Goal: Task Accomplishment & Management: Use online tool/utility

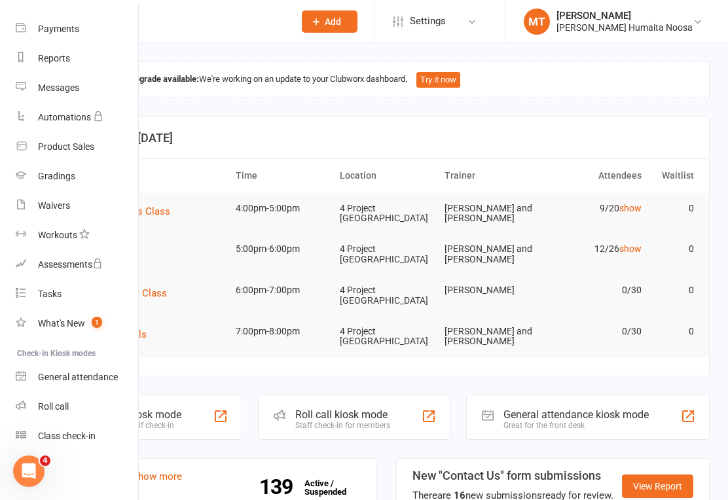
click at [84, 437] on div "Class check-in" at bounding box center [67, 436] width 58 height 10
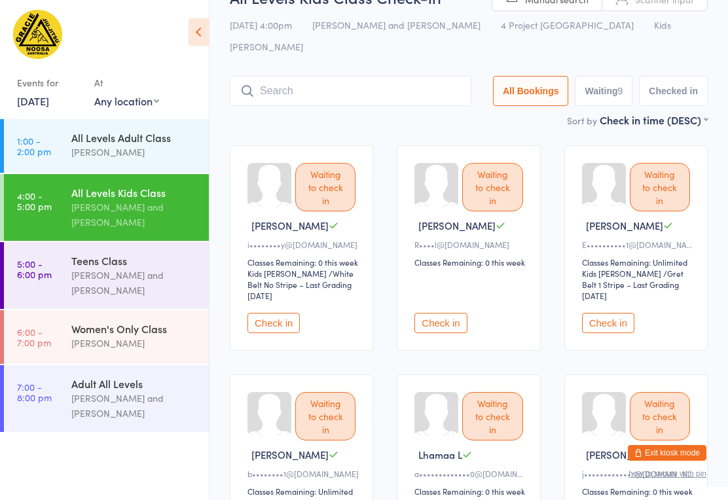
scroll to position [31, 0]
click at [392, 77] on input "search" at bounding box center [351, 92] width 242 height 30
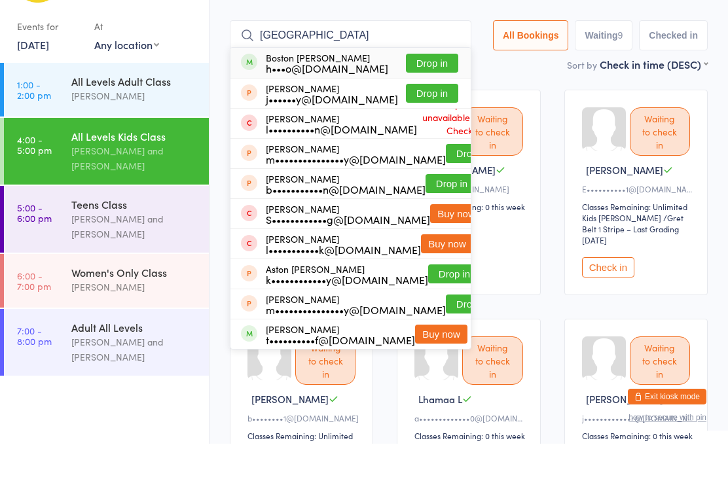
type input "[GEOGRAPHIC_DATA]"
click at [447, 110] on button "Drop in" at bounding box center [432, 119] width 52 height 19
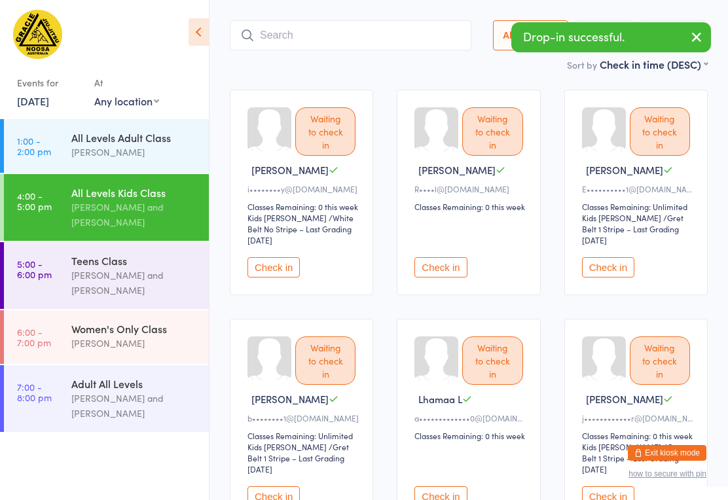
click at [356, 20] on input "search" at bounding box center [351, 35] width 242 height 30
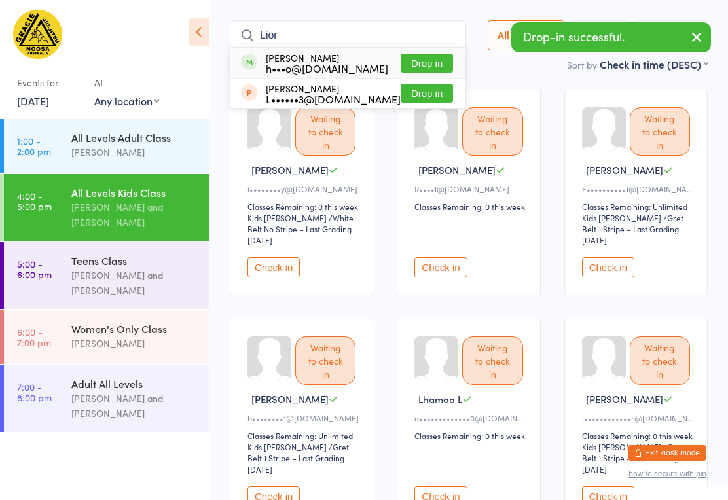
type input "Lior"
click at [426, 54] on button "Drop in" at bounding box center [427, 63] width 52 height 19
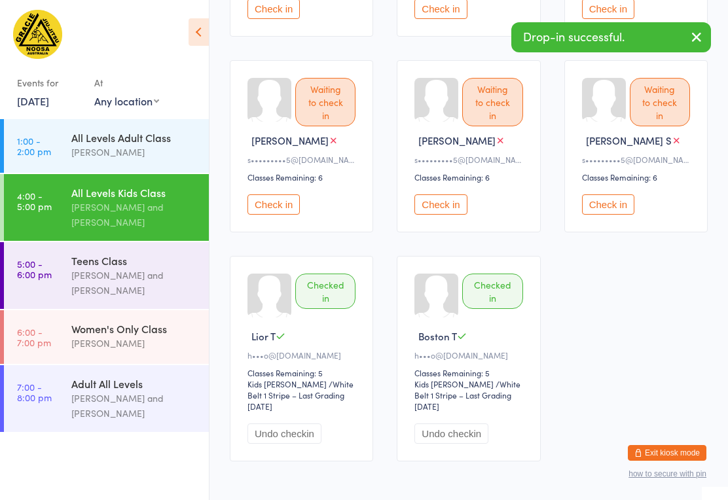
scroll to position [609, 0]
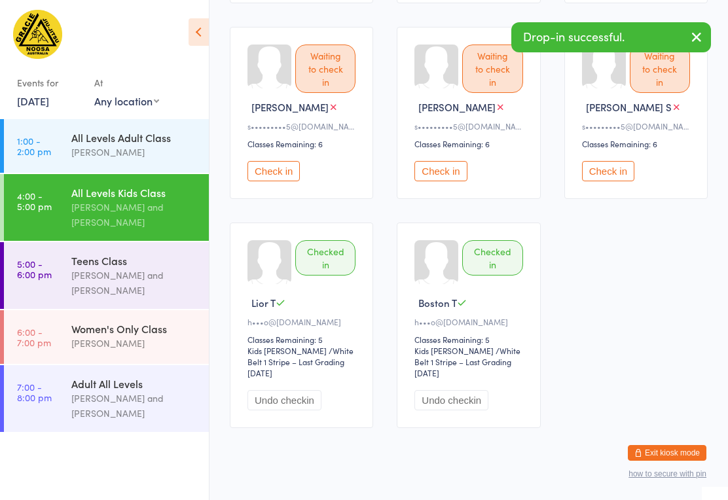
click at [283, 399] on button "Undo checkin" at bounding box center [285, 400] width 74 height 20
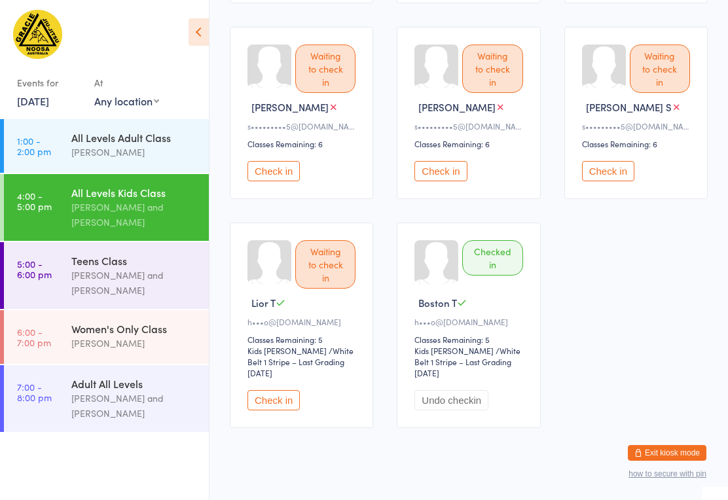
click at [460, 390] on button "Undo checkin" at bounding box center [452, 400] width 74 height 20
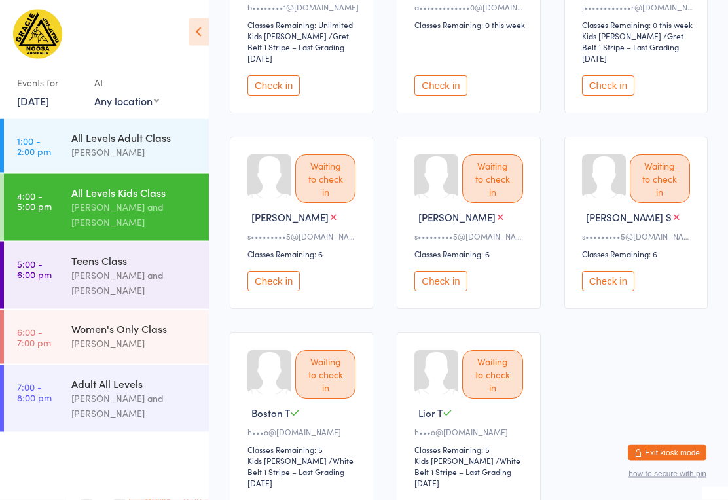
scroll to position [499, 0]
click at [268, 271] on button "Check in" at bounding box center [274, 281] width 52 height 20
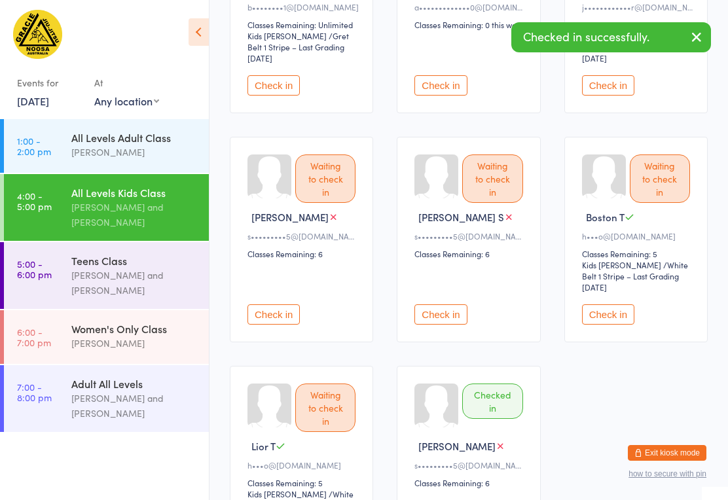
click at [272, 306] on button "Check in" at bounding box center [274, 315] width 52 height 20
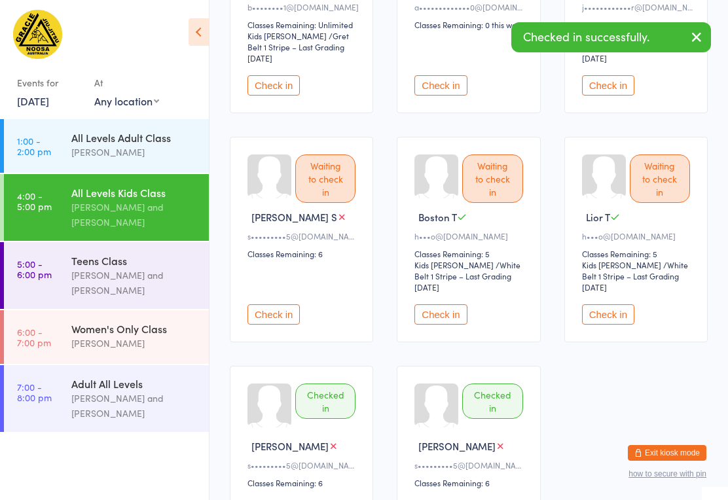
click at [286, 305] on button "Check in" at bounding box center [274, 315] width 52 height 20
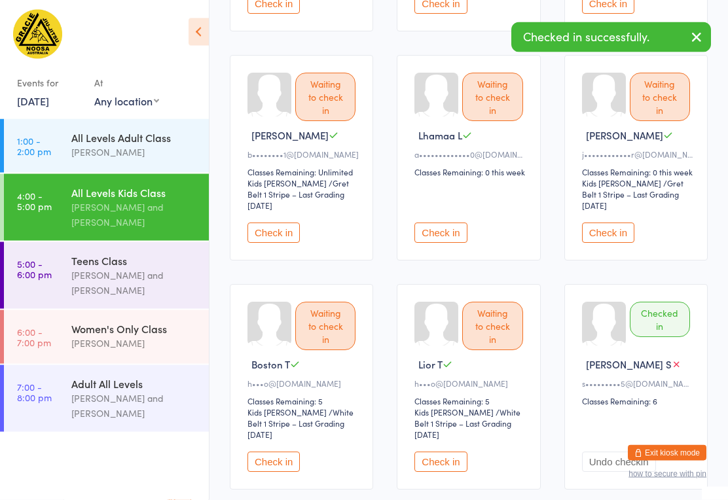
scroll to position [348, 0]
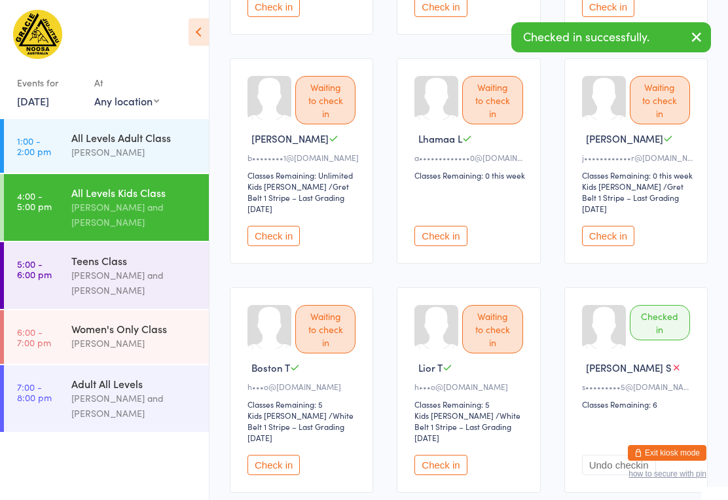
click at [629, 226] on button "Check in" at bounding box center [608, 236] width 52 height 20
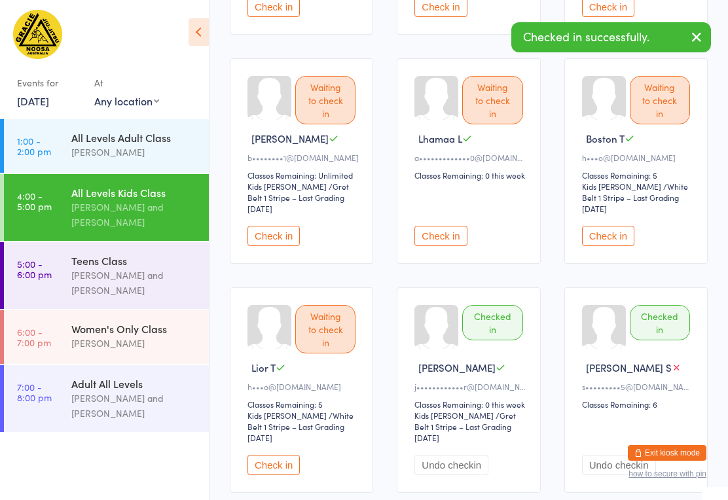
click at [282, 226] on button "Check in" at bounding box center [274, 236] width 52 height 20
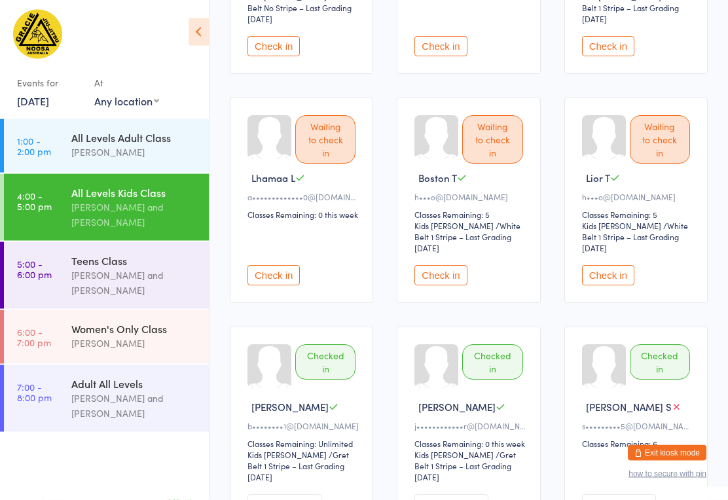
scroll to position [297, 0]
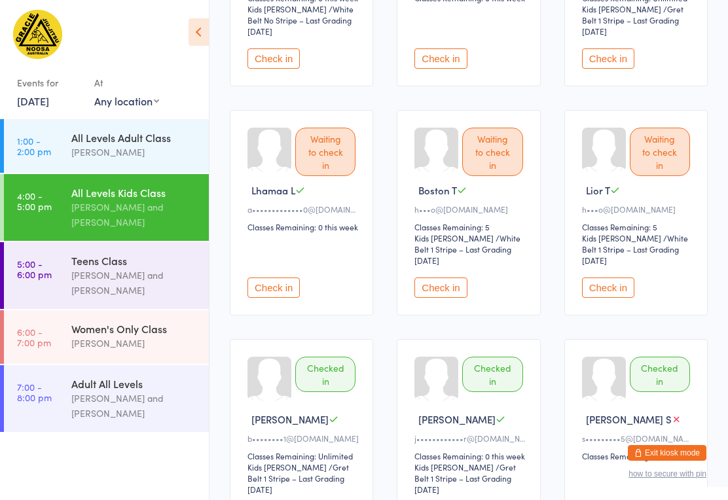
click at [610, 278] on button "Check in" at bounding box center [608, 288] width 52 height 20
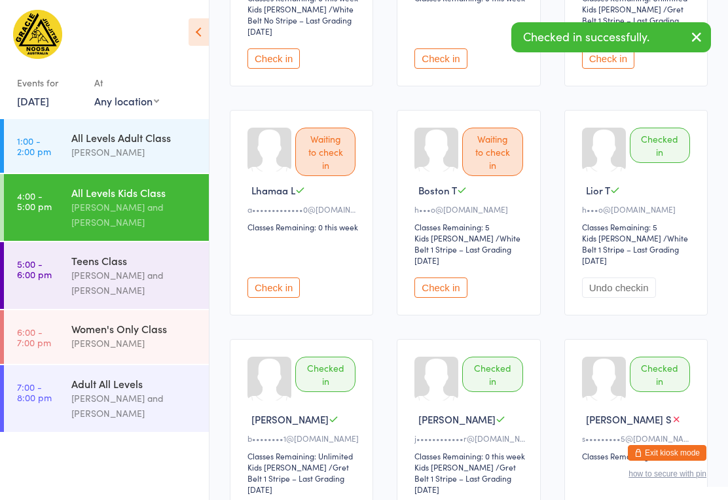
click at [449, 278] on button "Check in" at bounding box center [441, 288] width 52 height 20
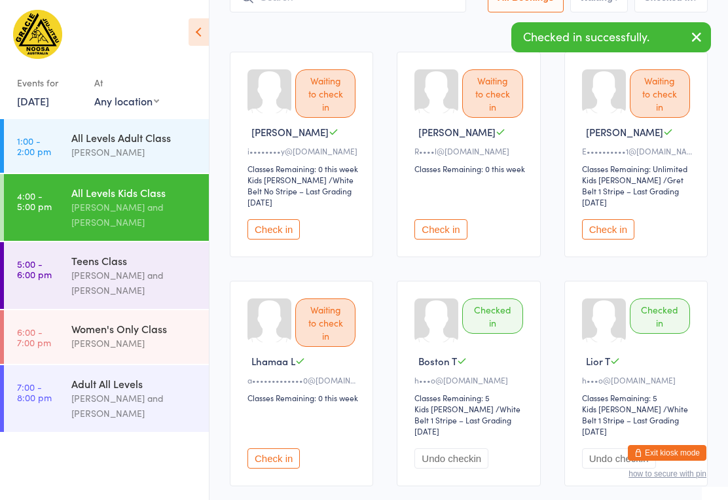
scroll to position [125, 0]
click at [622, 232] on div "Waiting to check in [PERSON_NAME] C E••••••••••1@[DOMAIN_NAME] Classes Remainin…" at bounding box center [635, 155] width 143 height 206
click at [617, 220] on button "Check in" at bounding box center [608, 230] width 52 height 20
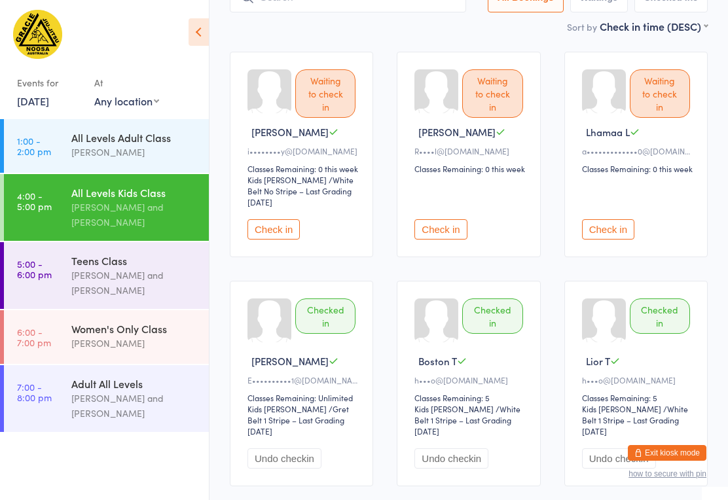
click at [270, 184] on span "/ White Belt No Stripe – Last Grading [DATE]" at bounding box center [301, 190] width 106 height 33
click at [279, 219] on button "Check in" at bounding box center [274, 229] width 52 height 20
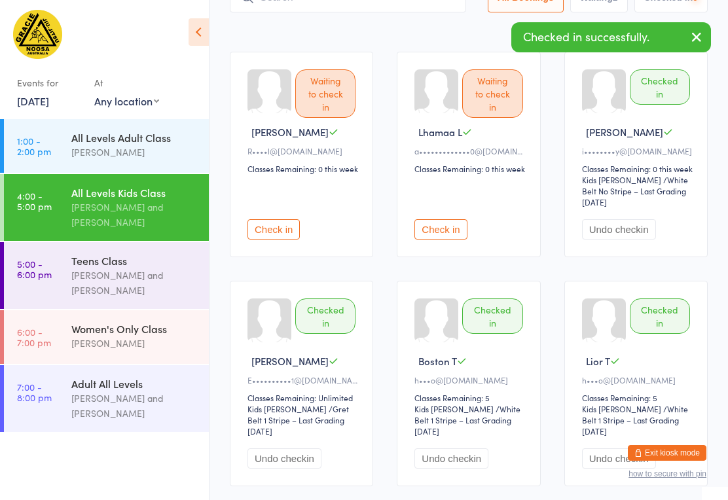
click at [280, 219] on button "Check in" at bounding box center [274, 229] width 52 height 20
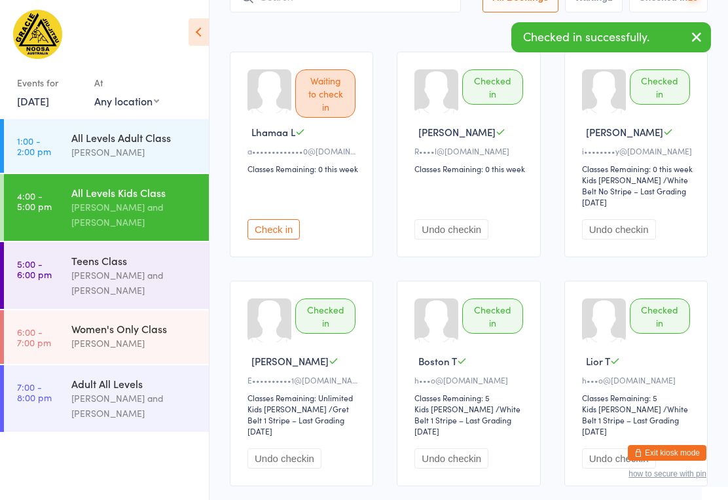
click at [288, 219] on button "Check in" at bounding box center [274, 229] width 52 height 20
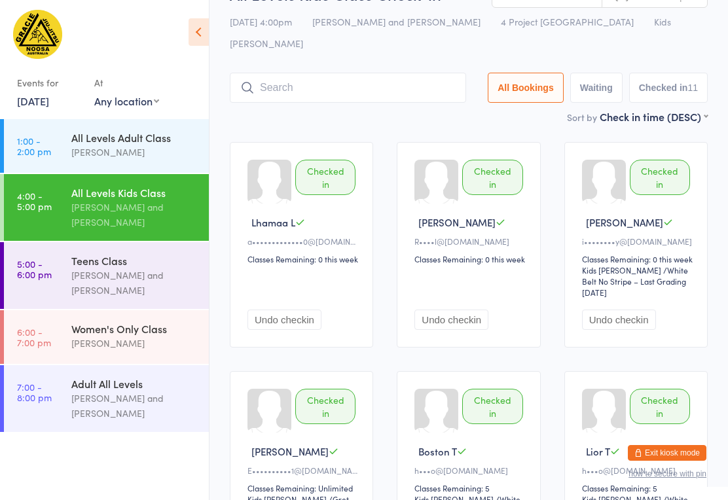
scroll to position [33, 0]
